Goal: Transaction & Acquisition: Purchase product/service

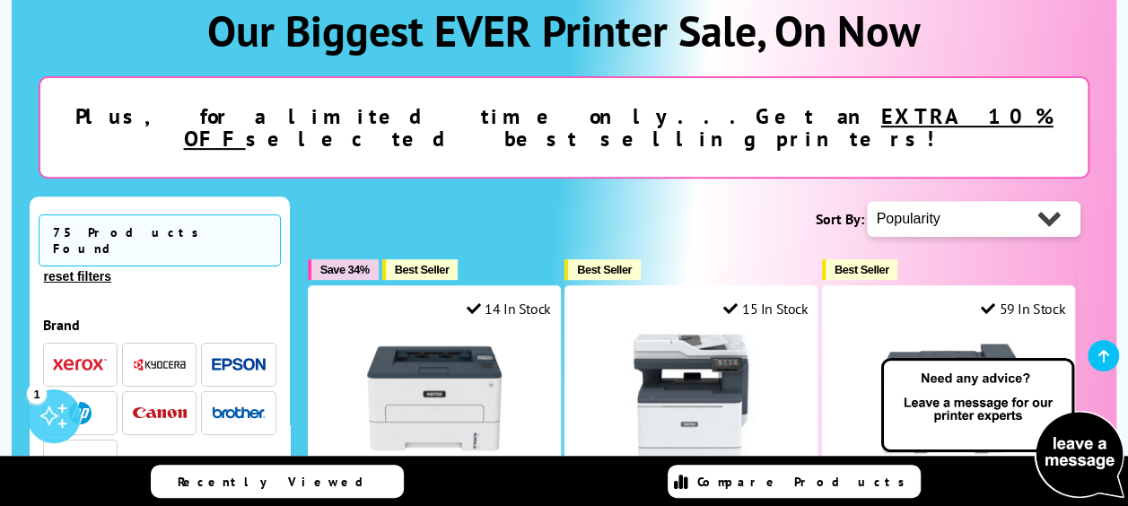
click at [101, 402] on span "button" at bounding box center [80, 413] width 54 height 22
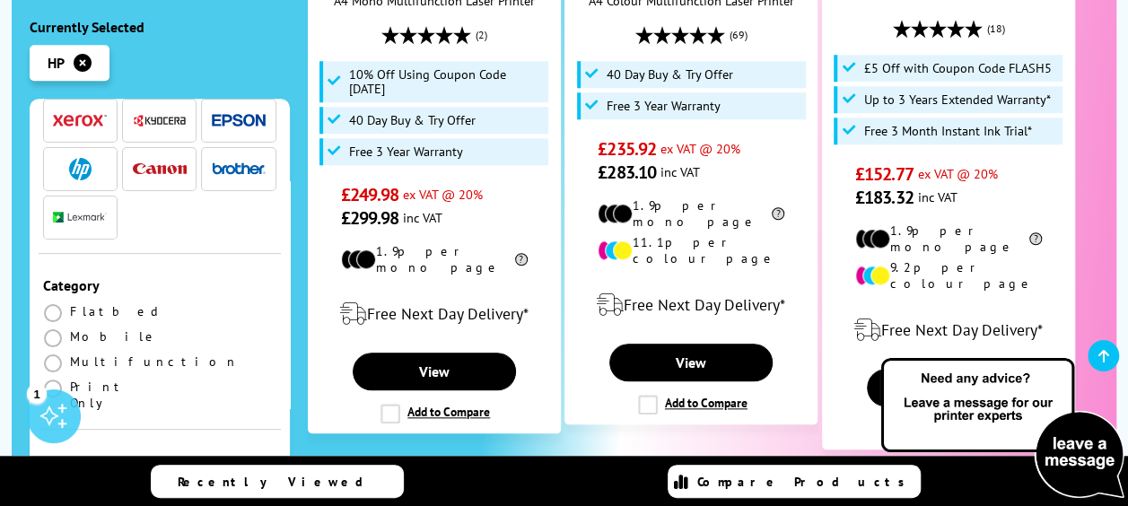
scroll to position [179, 0]
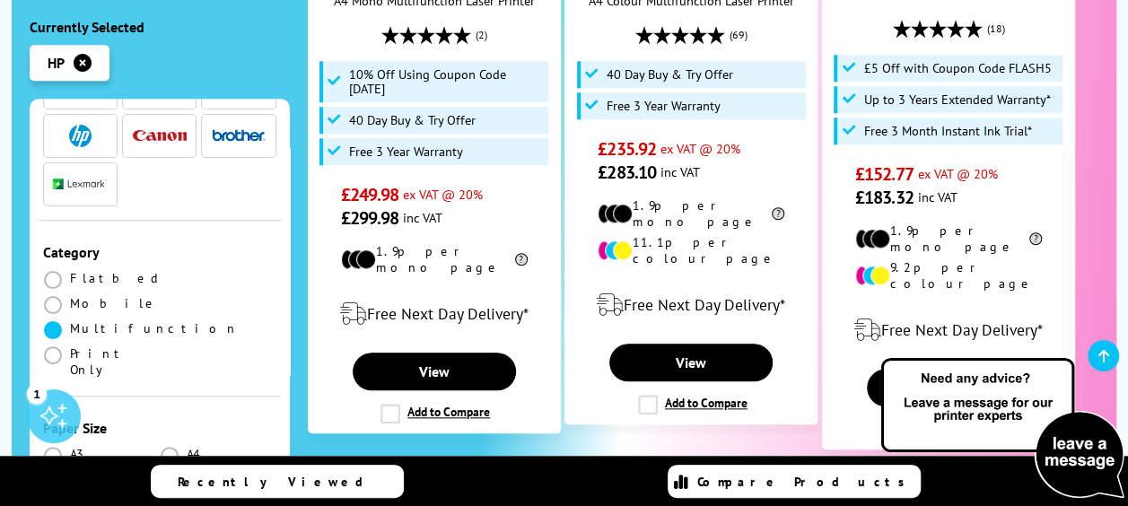
click at [45, 321] on span at bounding box center [53, 330] width 18 height 18
click at [70, 323] on input "radio" at bounding box center [70, 323] width 0 height 0
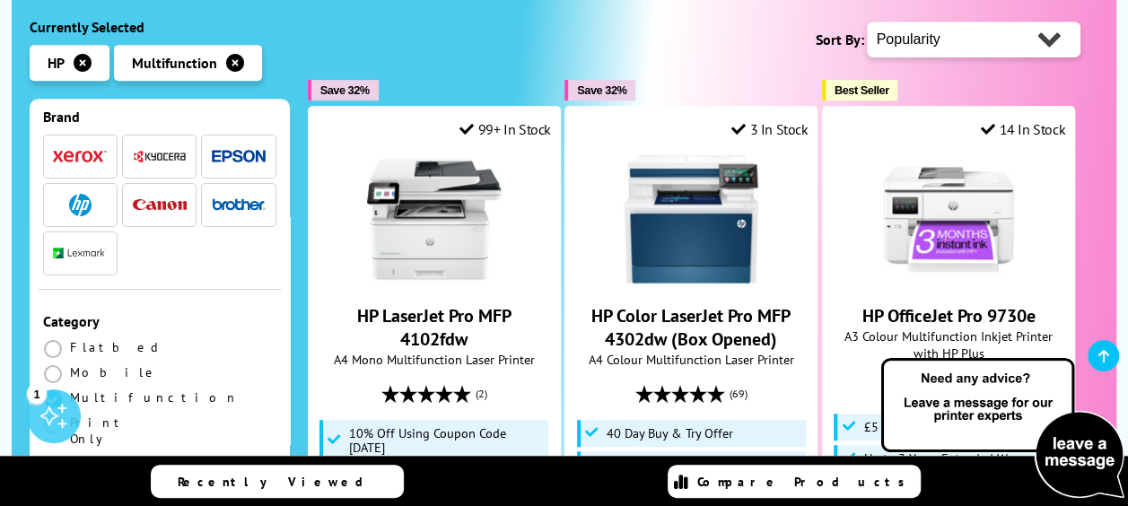
scroll to position [269, 0]
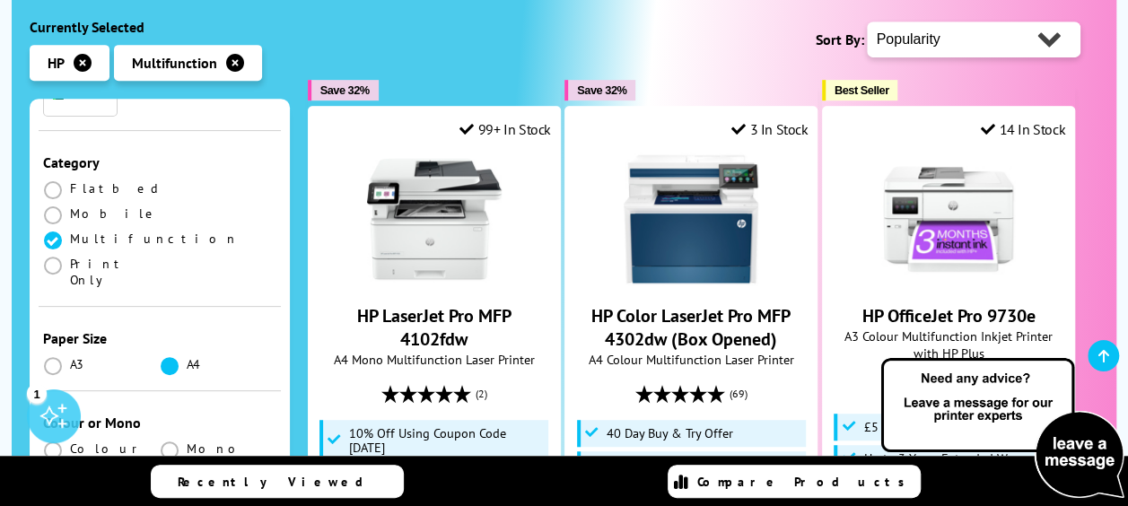
click at [167, 357] on span at bounding box center [170, 366] width 18 height 18
click at [187, 359] on input "radio" at bounding box center [187, 359] width 0 height 0
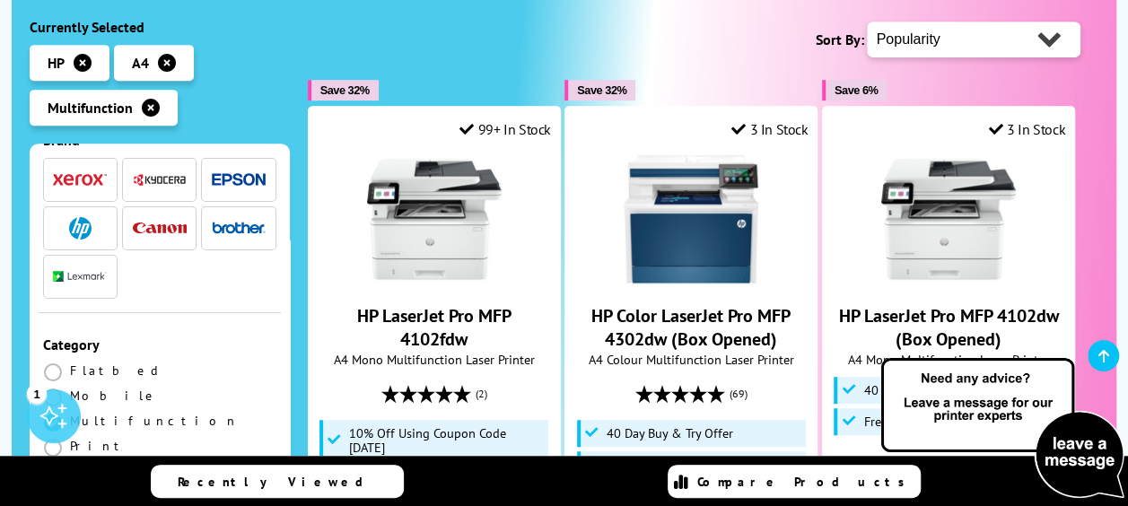
scroll to position [359, 0]
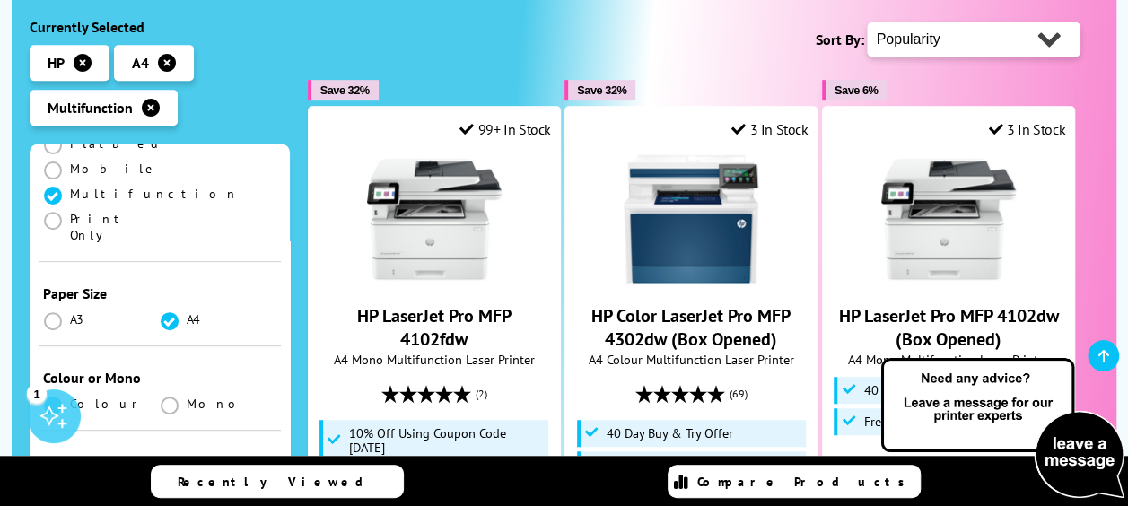
click at [48, 396] on span at bounding box center [53, 405] width 18 height 18
click at [70, 398] on input "radio" at bounding box center [70, 398] width 0 height 0
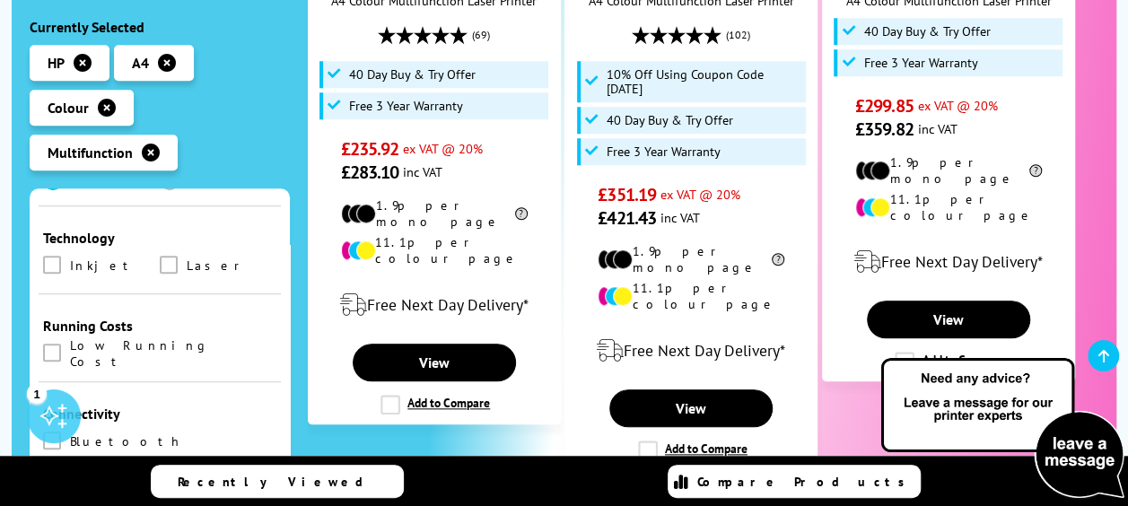
scroll to position [538, 0]
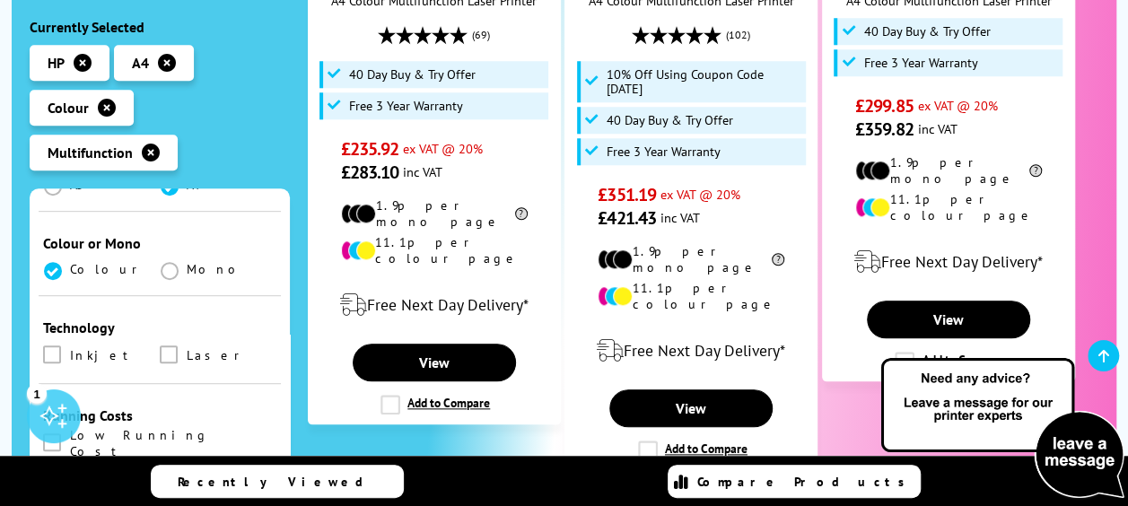
click at [47, 345] on ul "Inkjet Laser" at bounding box center [159, 359] width 233 height 29
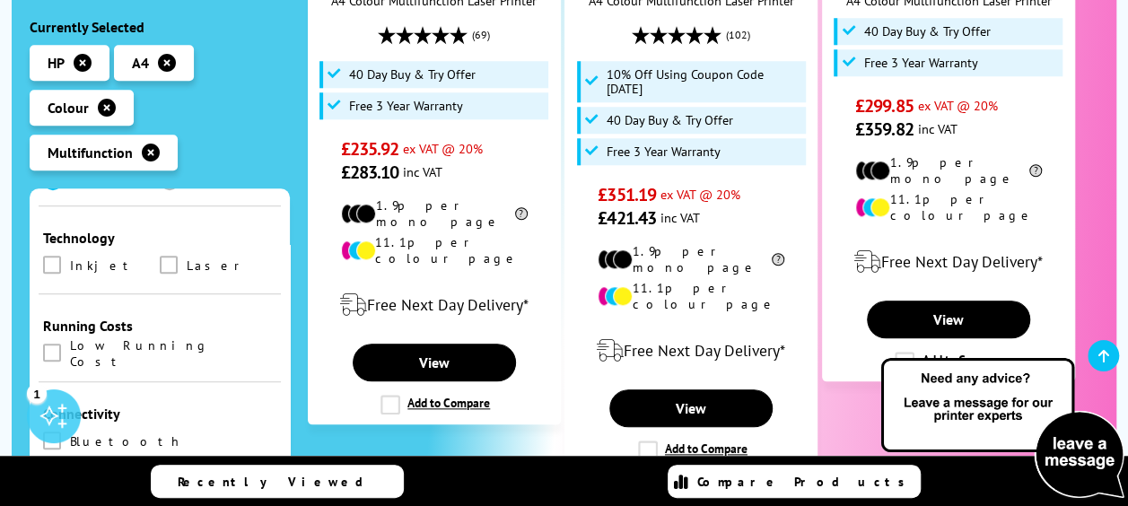
scroll to position [718, 0]
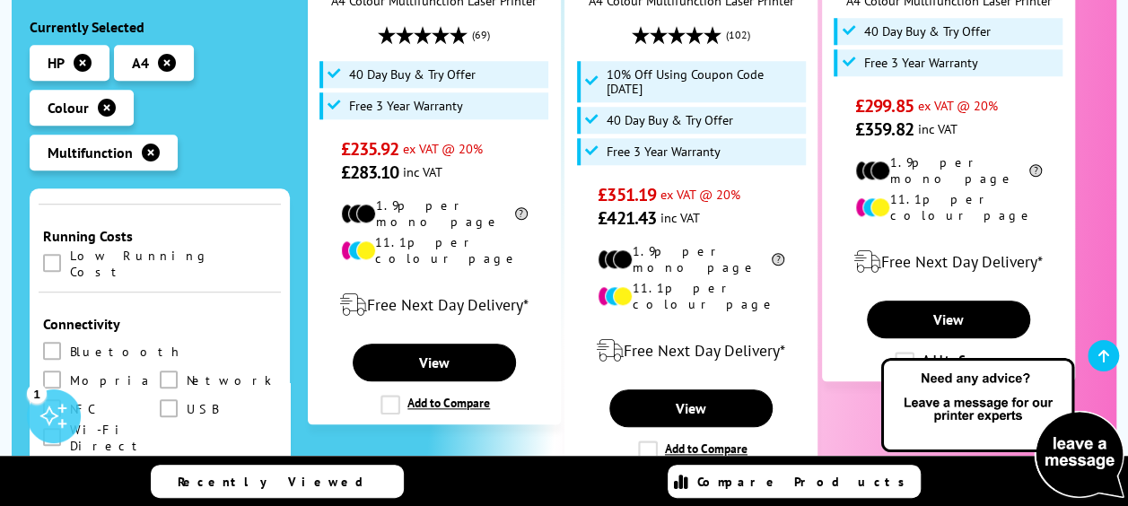
click at [47, 457] on span at bounding box center [52, 466] width 18 height 18
click at [69, 459] on input "checkbox" at bounding box center [69, 459] width 0 height 0
